Goal: Communication & Community: Ask a question

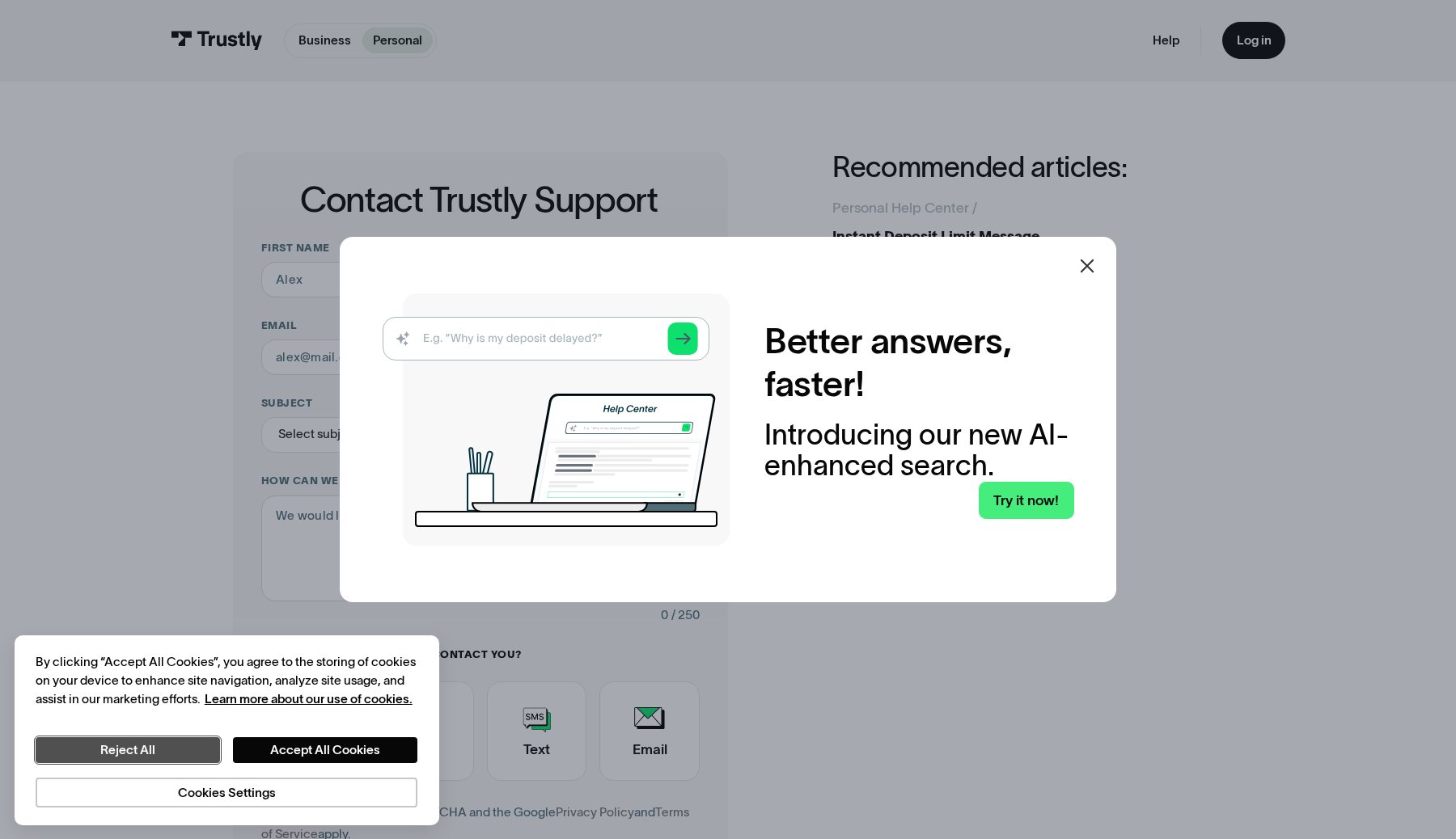
click at [191, 750] on button "Reject All" at bounding box center [128, 750] width 185 height 27
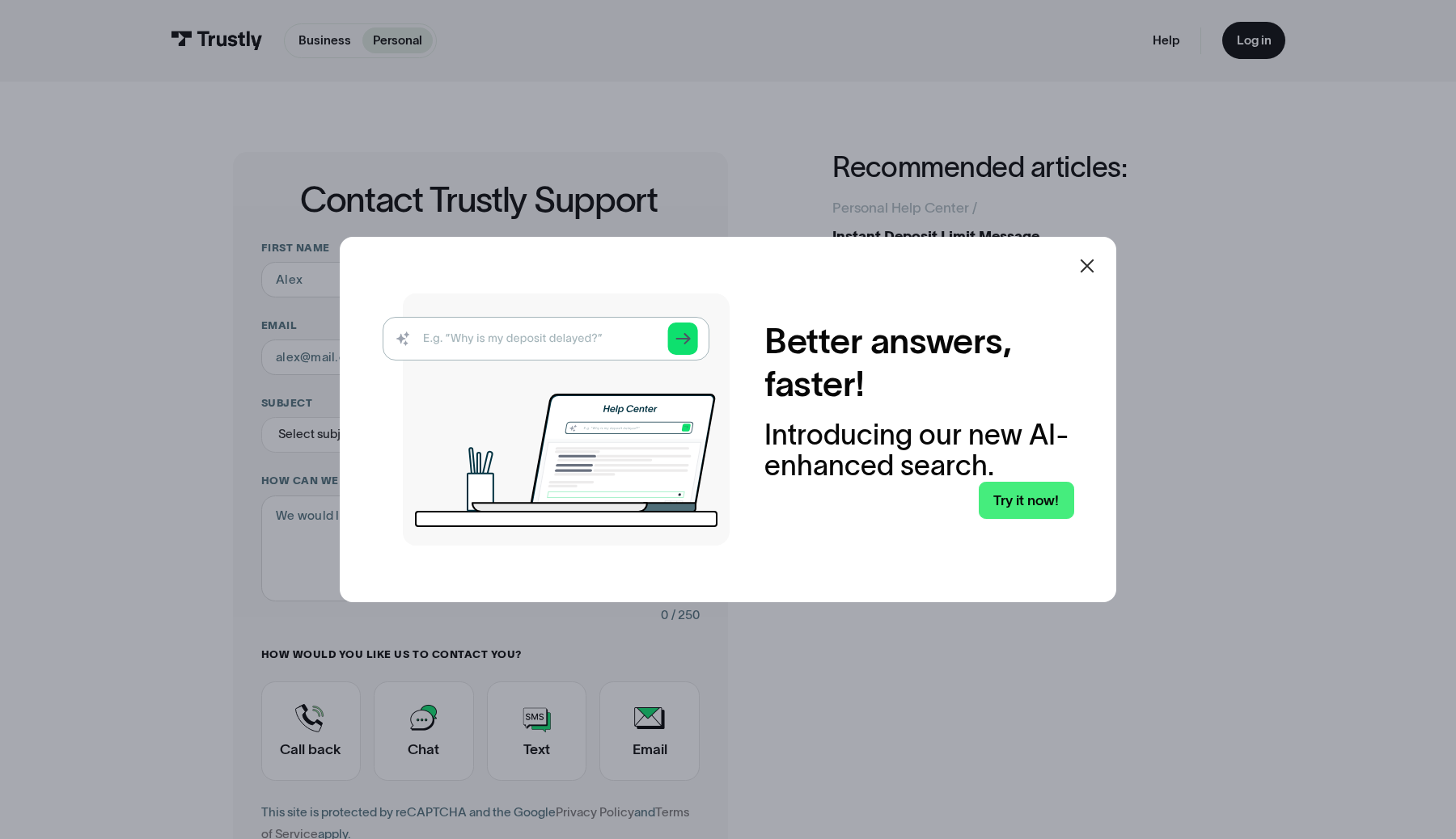
click at [520, 344] on img at bounding box center [555, 419] width 347 height 252
click at [542, 334] on img at bounding box center [555, 419] width 347 height 252
click at [1024, 495] on link "Try it now!" at bounding box center [1026, 500] width 95 height 38
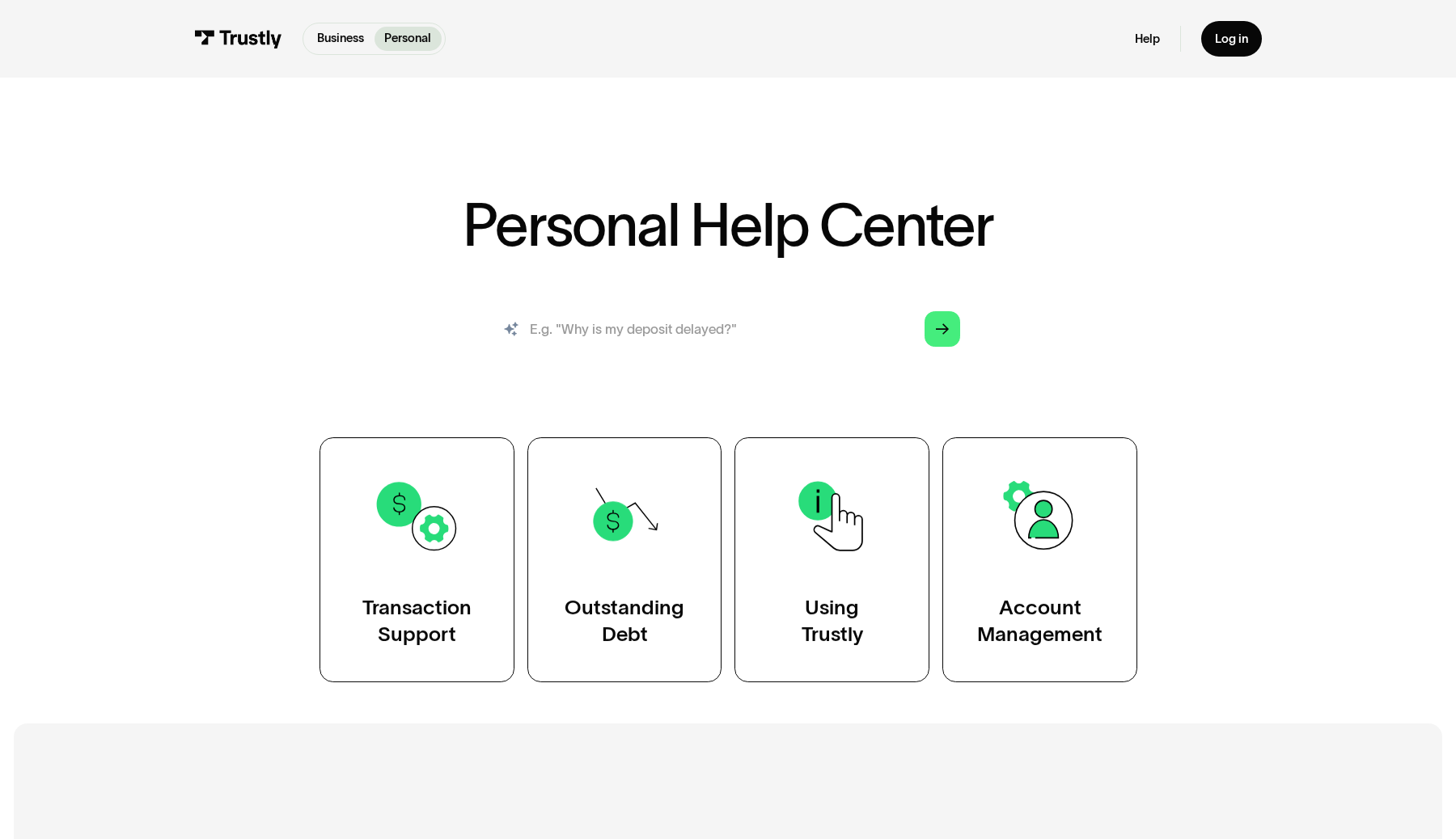
click at [748, 328] on input "search" at bounding box center [728, 329] width 491 height 54
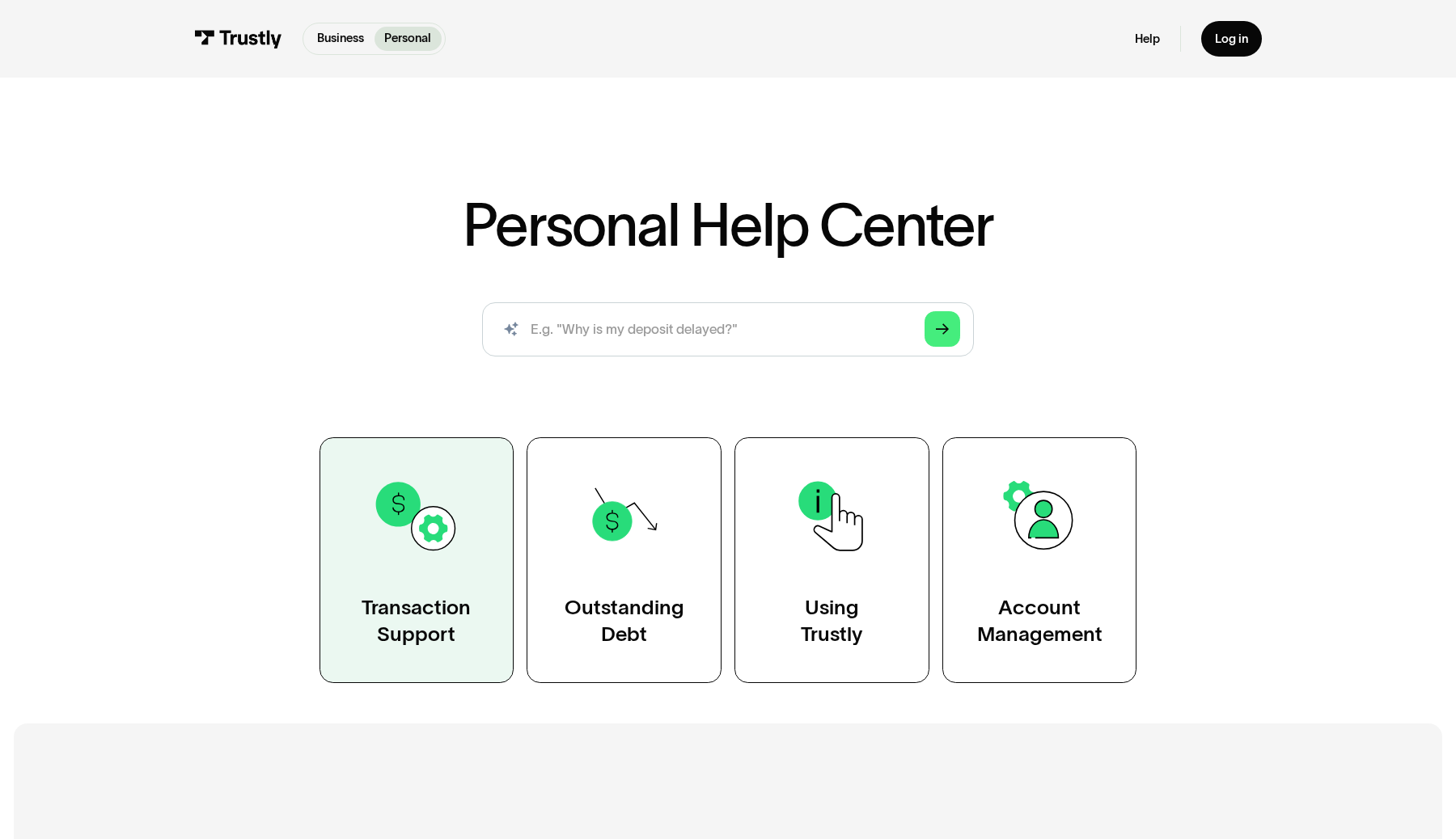
click at [447, 533] on img at bounding box center [416, 516] width 88 height 88
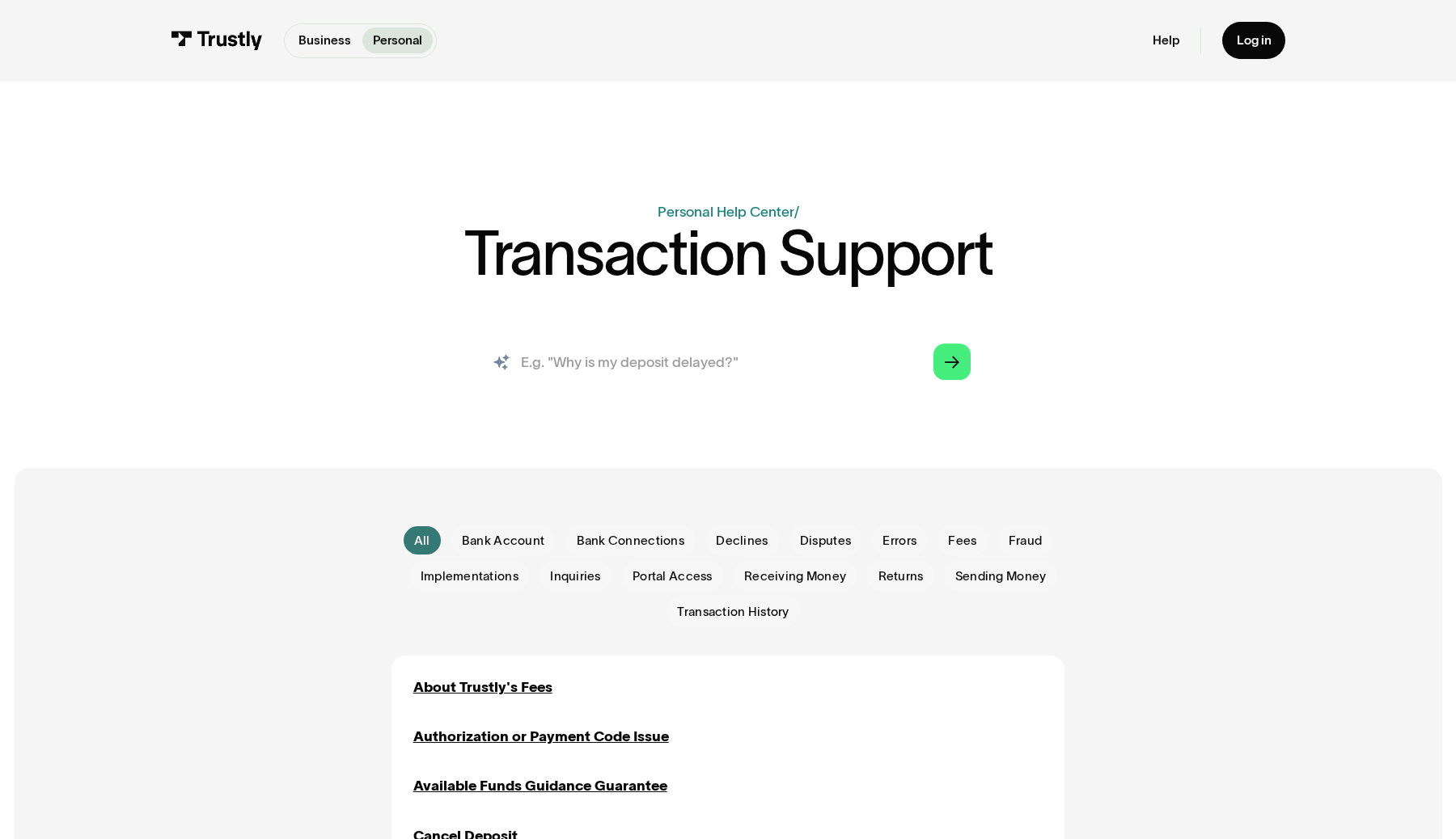
click at [641, 365] on input "search" at bounding box center [728, 363] width 513 height 57
type input "deposit declined"
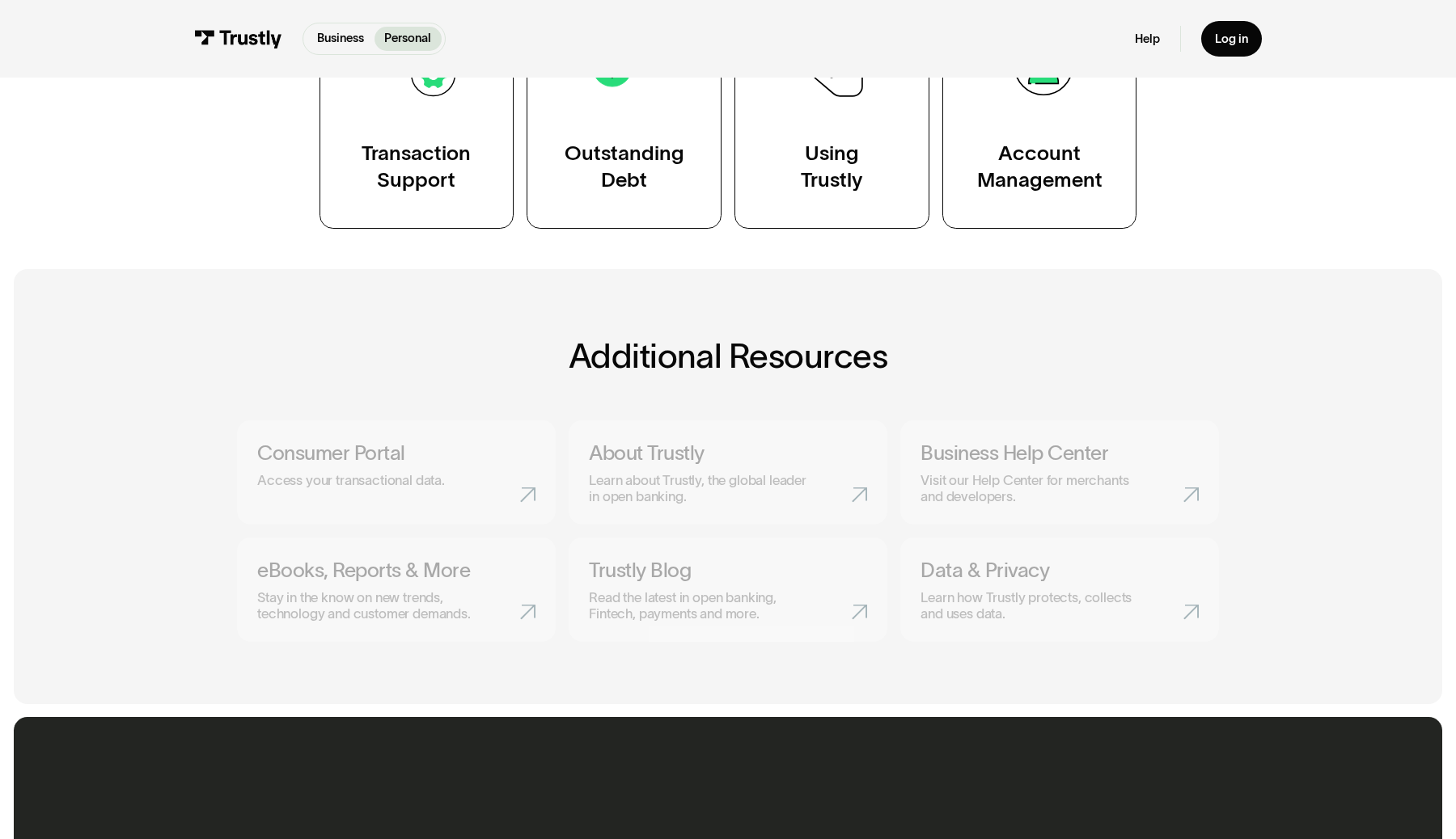
scroll to position [534, 0]
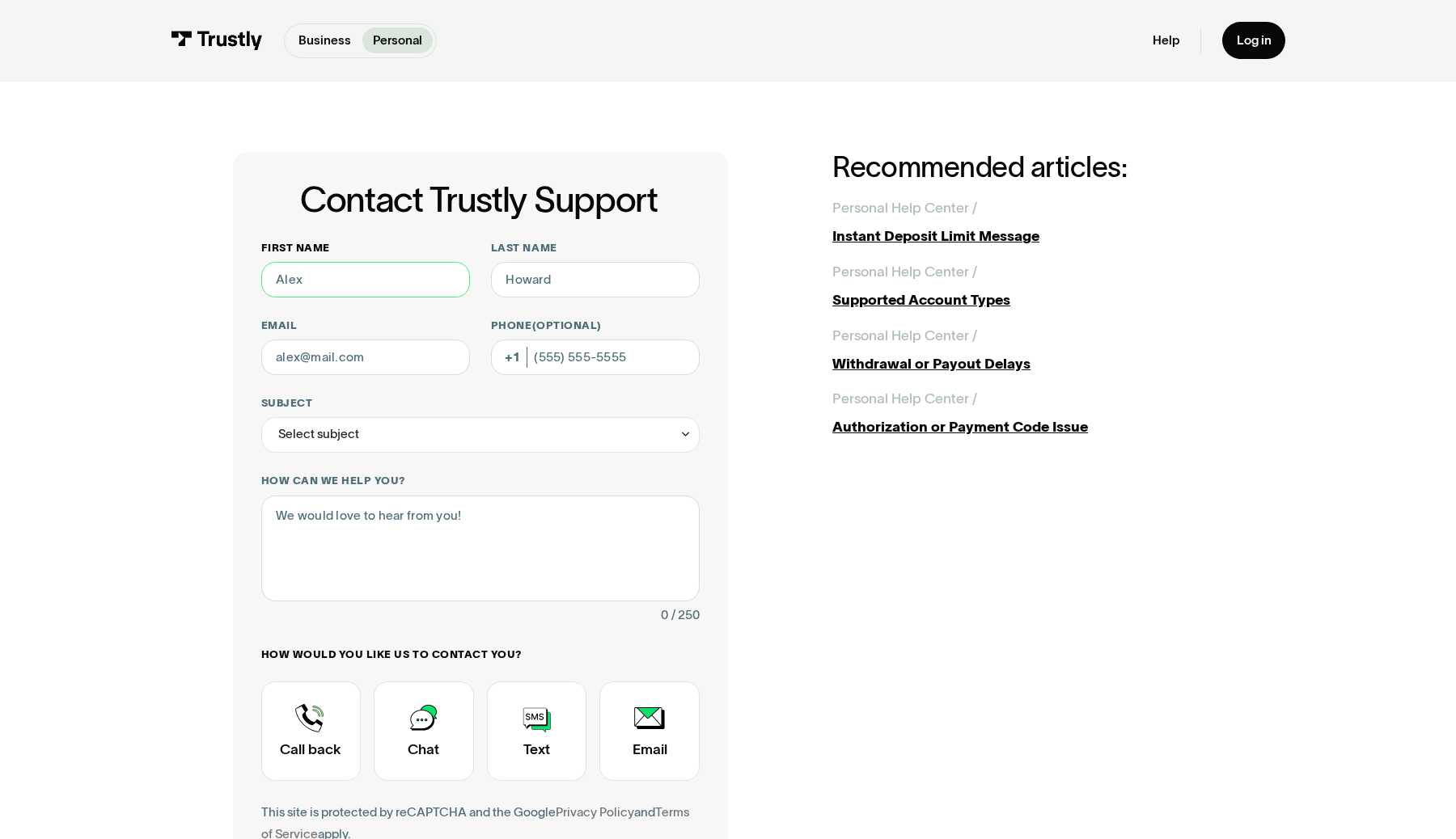
click at [345, 288] on input "First name" at bounding box center [366, 279] width 209 height 36
type input "Sai Suraj"
type input "Oddiraju"
type input "armastamasuraj@gmail.com"
type input "(857) 361-9419"
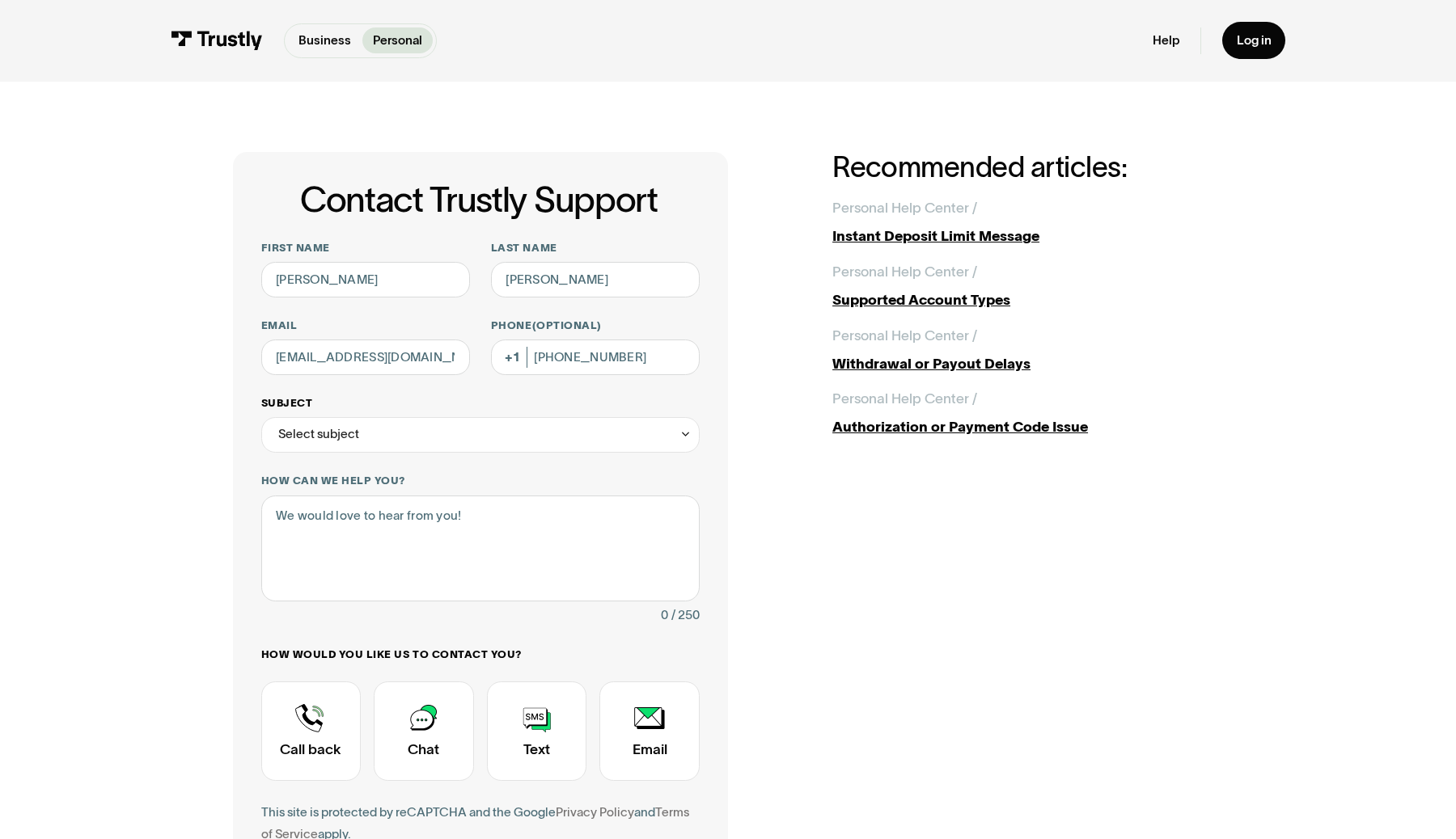
click at [283, 425] on div "Select subject" at bounding box center [319, 434] width 81 height 21
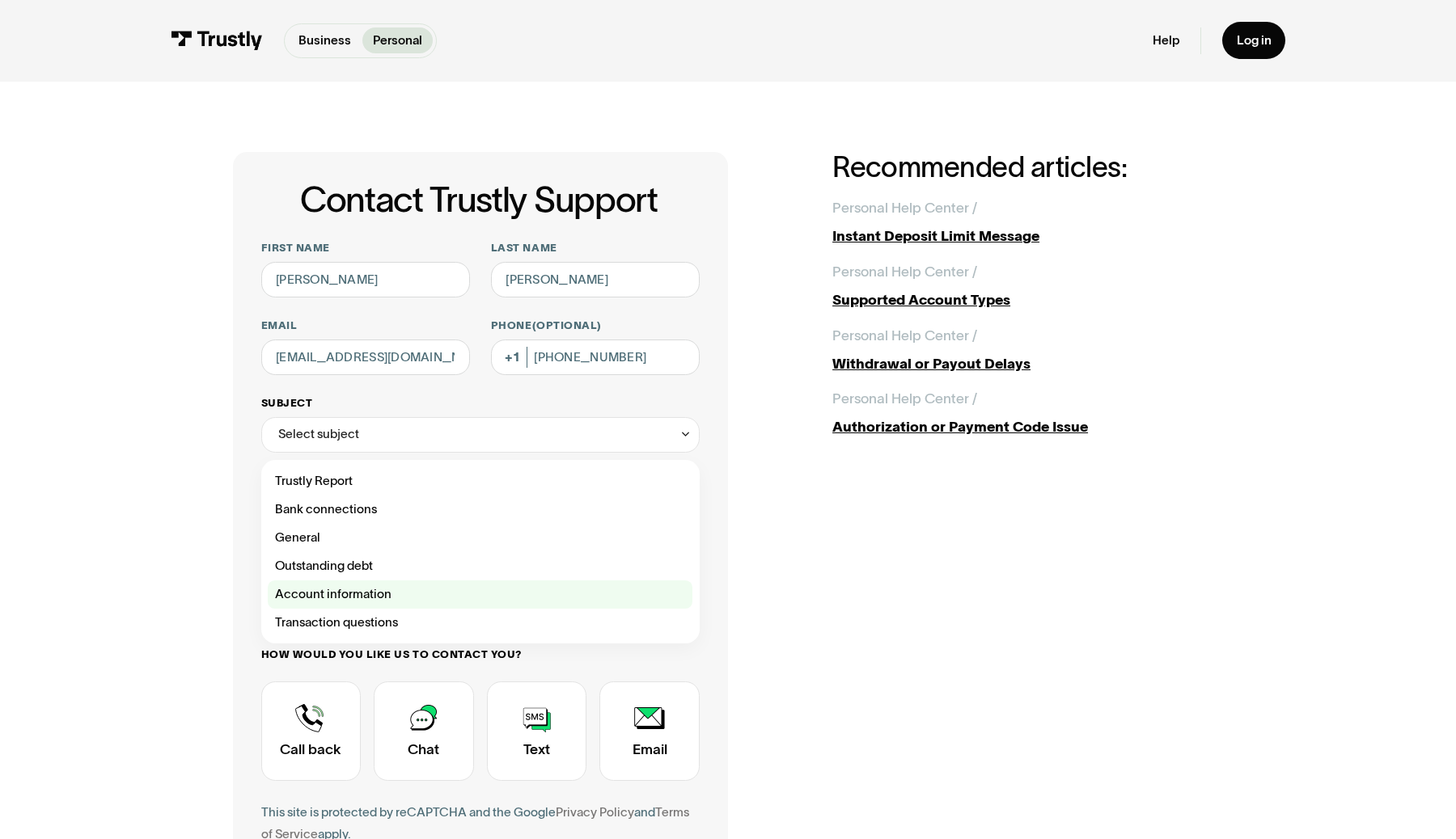
click at [330, 596] on div "Contact Trustly Support" at bounding box center [479, 594] width 424 height 28
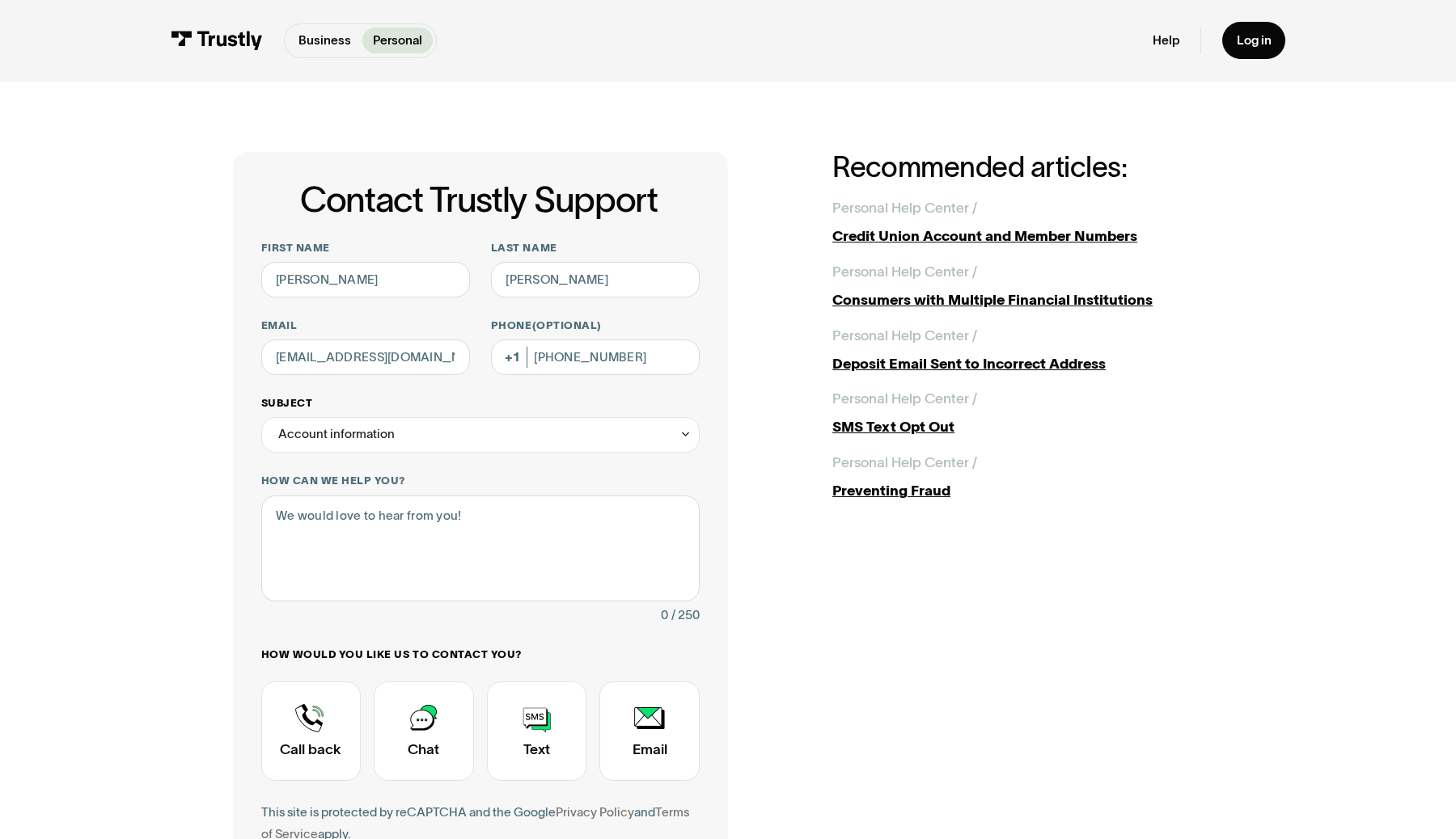
click at [381, 442] on div "Account information" at bounding box center [336, 434] width 116 height 21
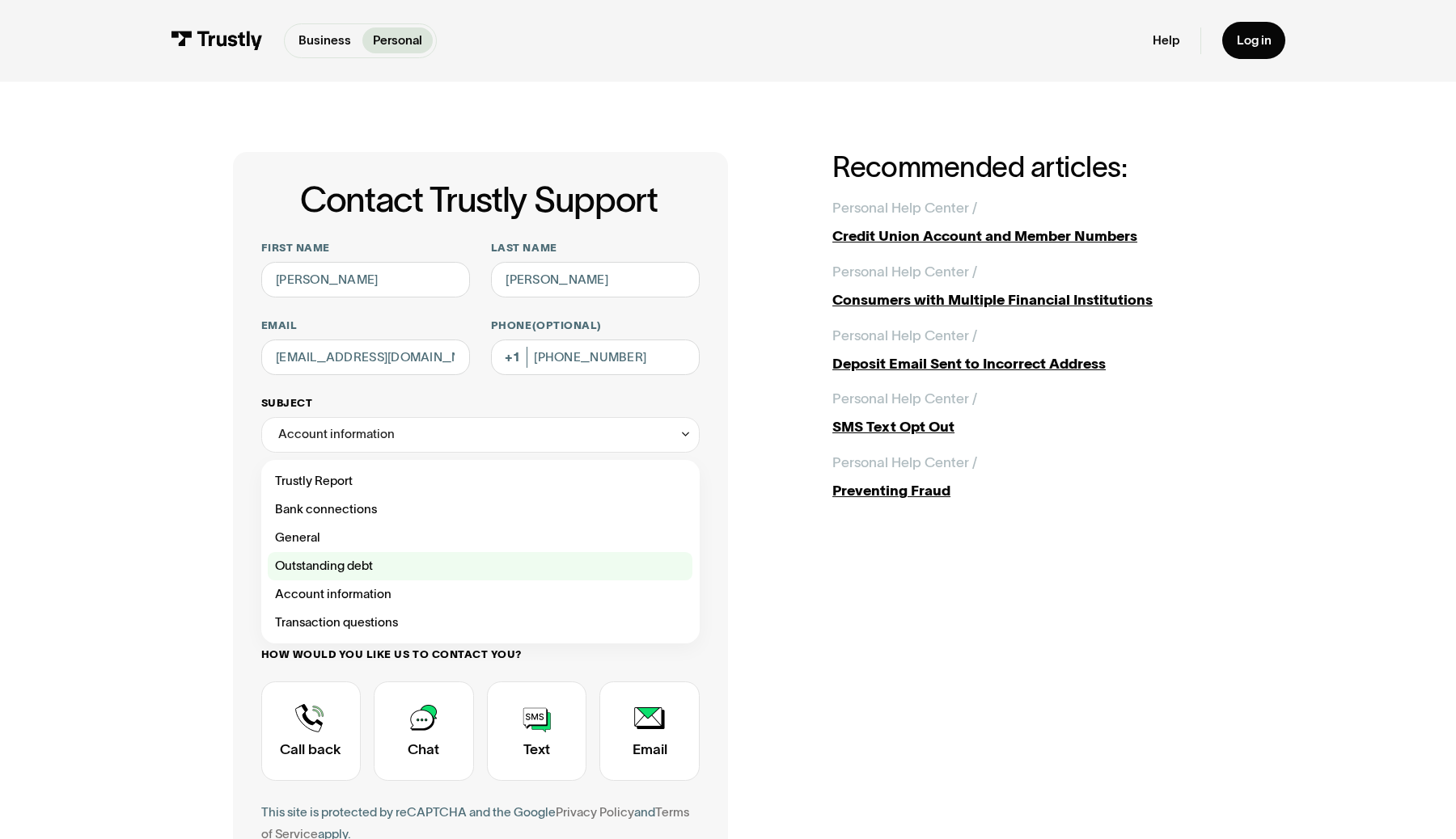
click at [347, 565] on div "Contact Trustly Support" at bounding box center [479, 566] width 424 height 28
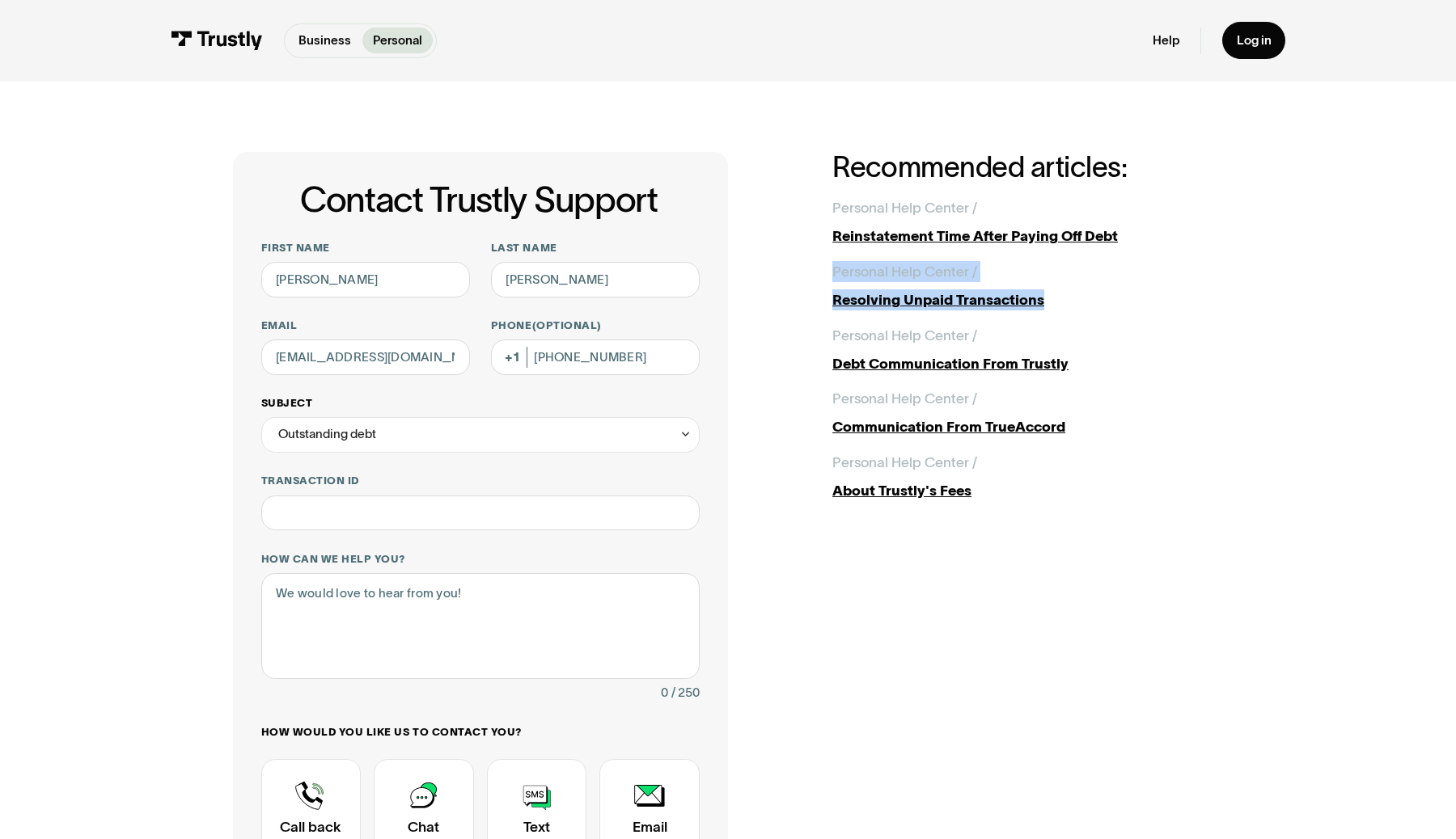
click at [448, 438] on div "Outstanding debt" at bounding box center [480, 434] width 439 height 36
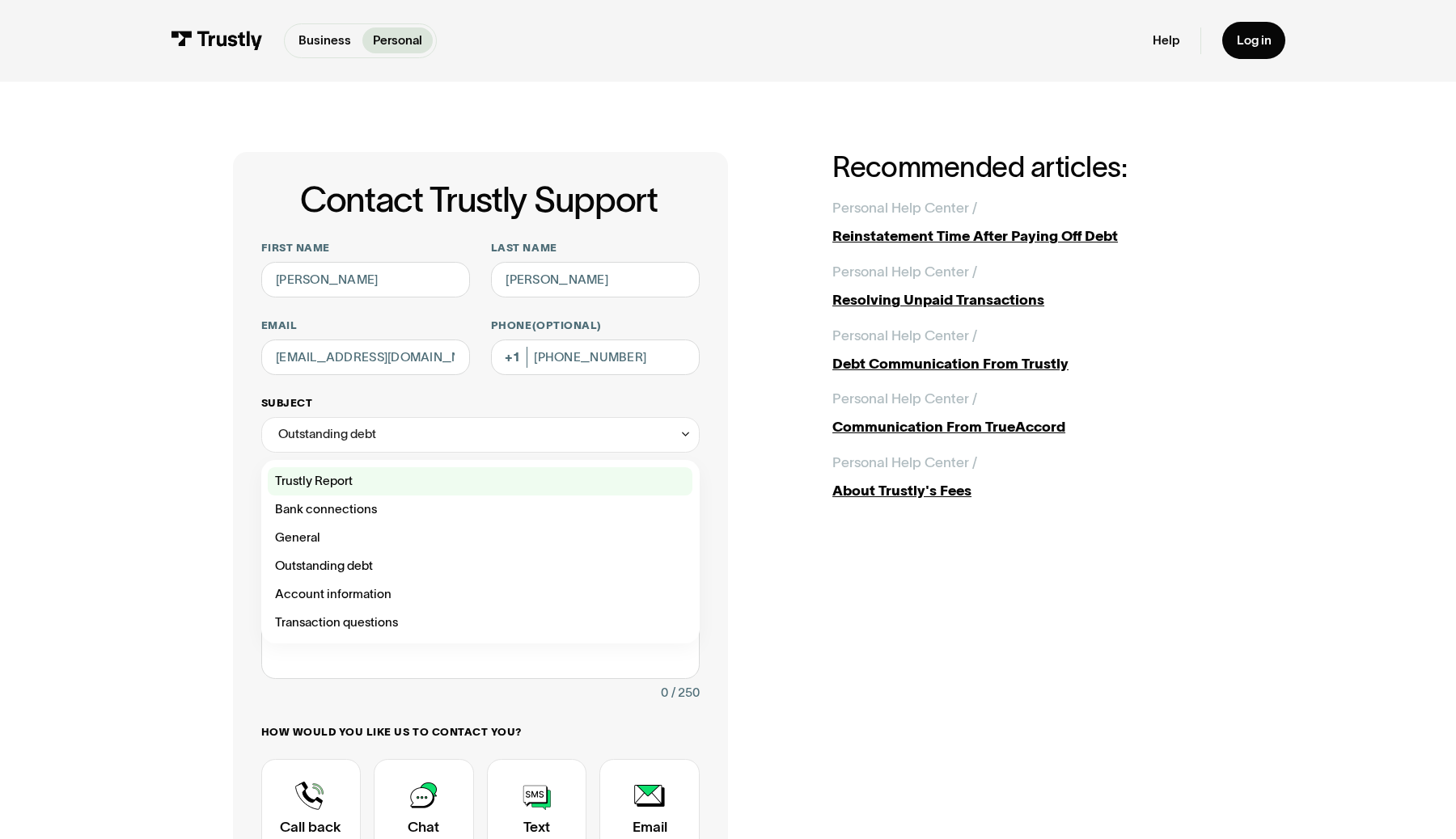
click at [365, 482] on div "Contact Trustly Support" at bounding box center [479, 481] width 424 height 28
type input "**********"
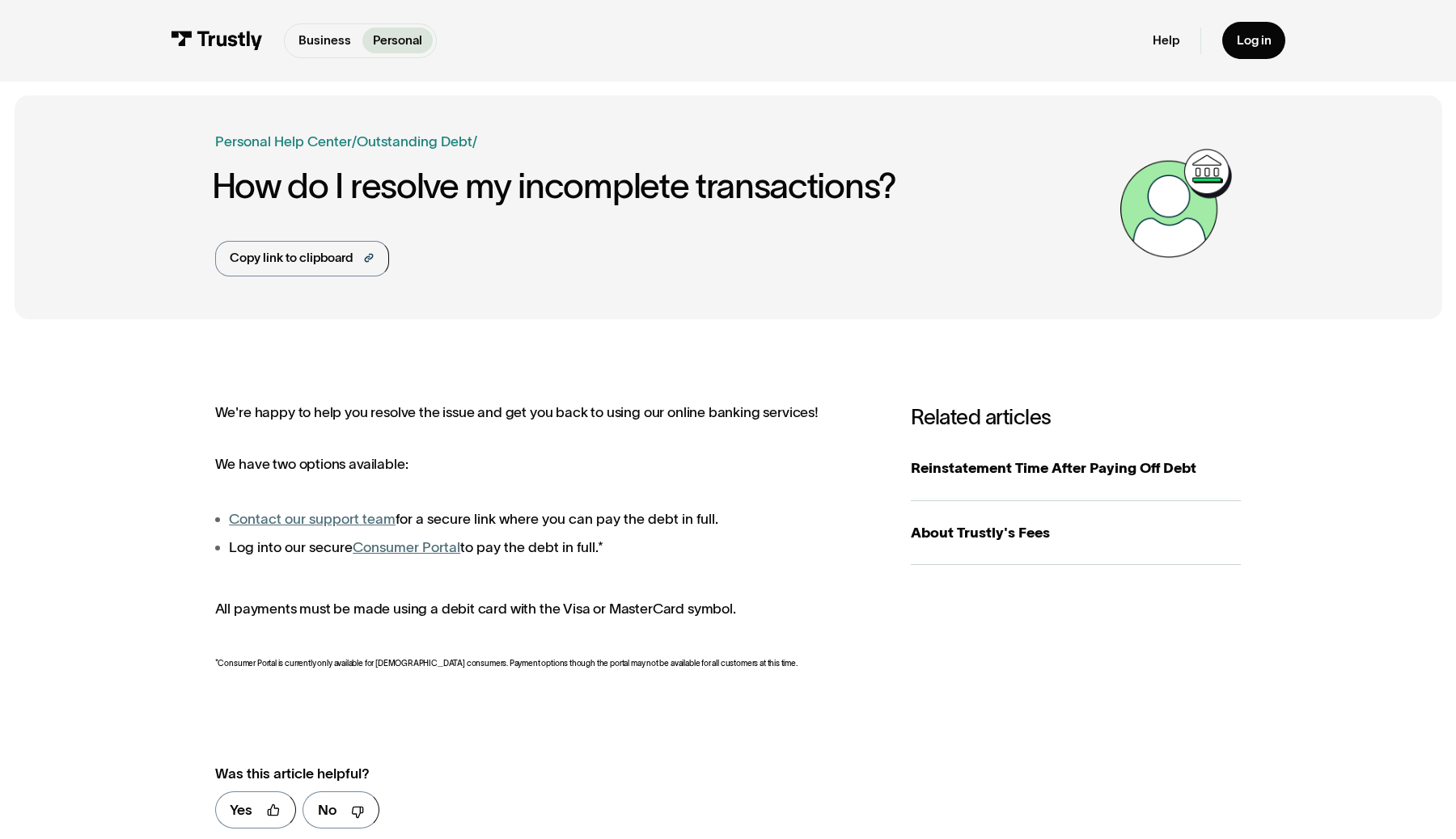
click at [399, 547] on link "Consumer Portal" at bounding box center [406, 548] width 107 height 16
